Goal: Find specific page/section: Find specific page/section

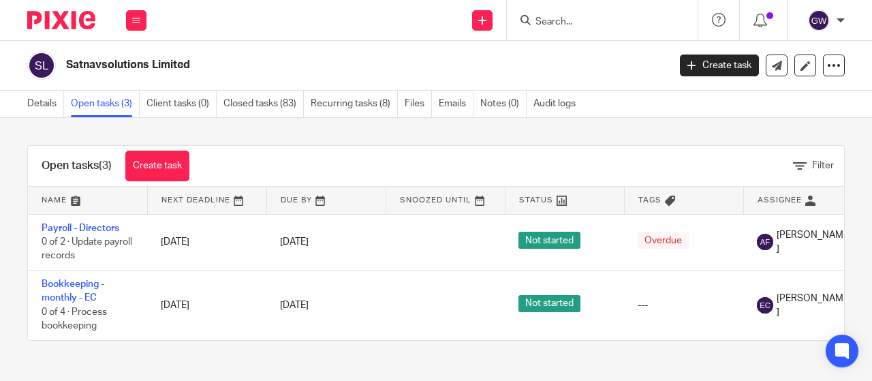
scroll to position [0, 125]
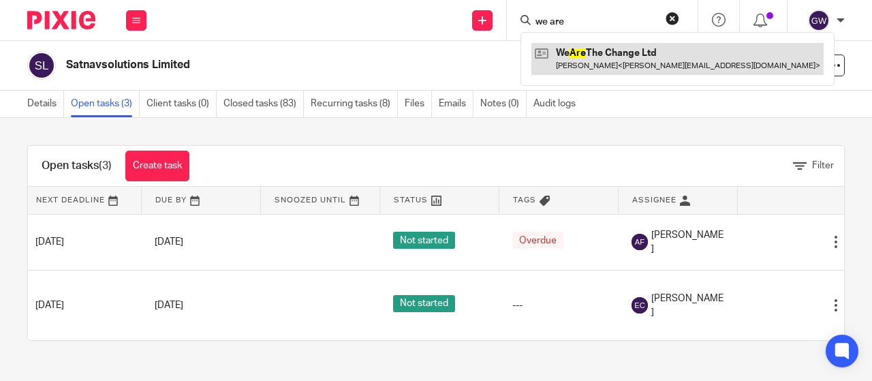
type input "we are"
click at [583, 45] on link at bounding box center [678, 58] width 292 height 31
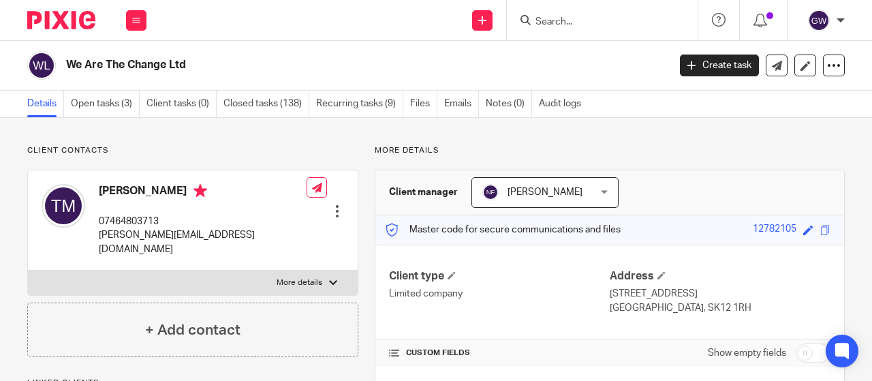
click at [553, 16] on input "Search" at bounding box center [595, 22] width 123 height 12
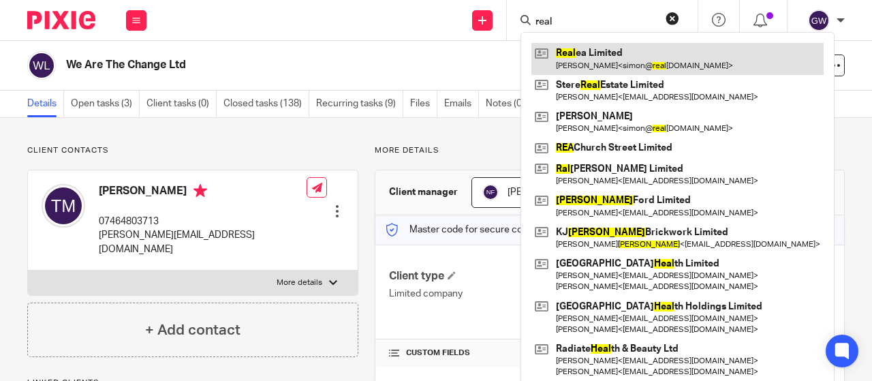
type input "real"
click at [556, 58] on link at bounding box center [678, 58] width 292 height 31
